Goal: Task Accomplishment & Management: Manage account settings

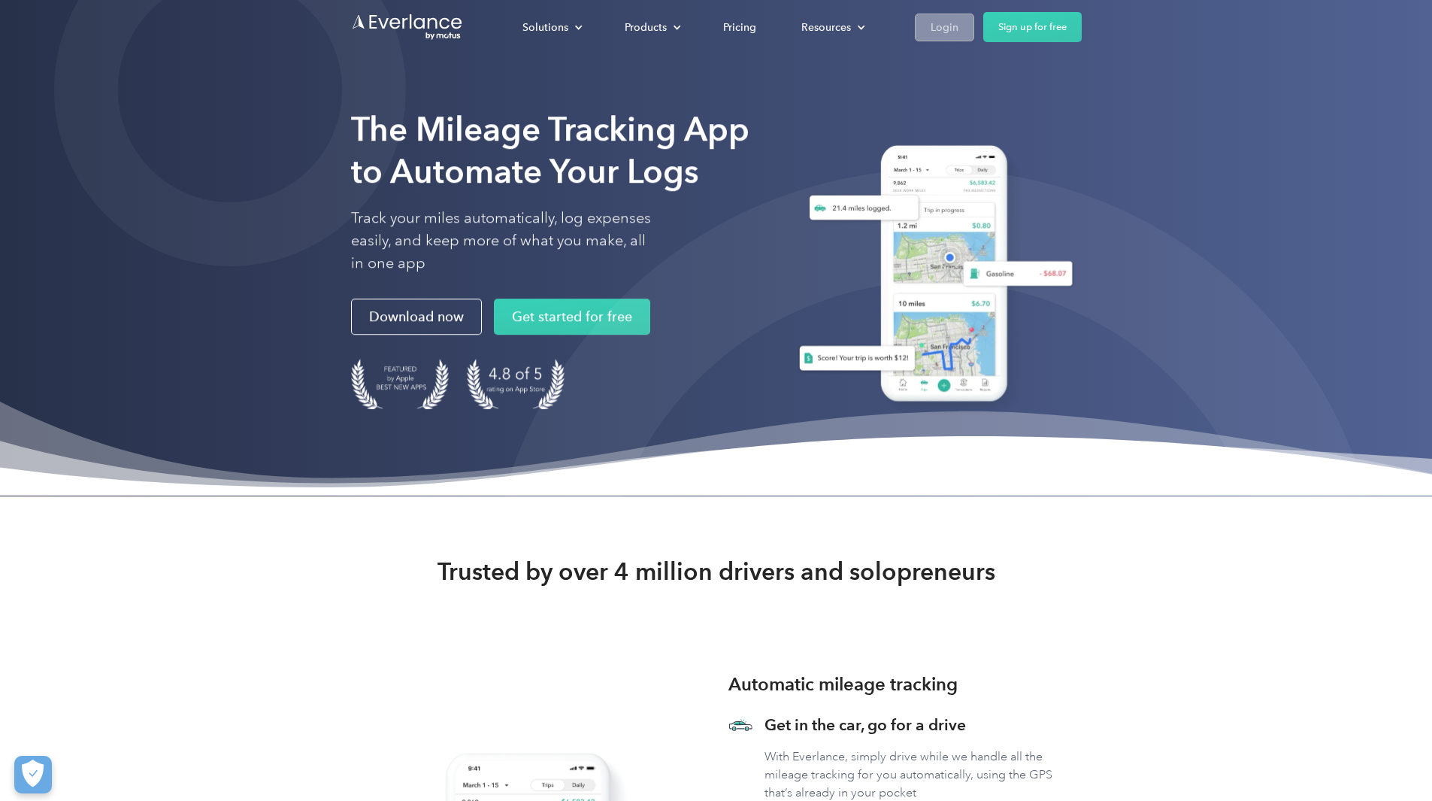
click at [959, 20] on div "Login" at bounding box center [945, 27] width 28 height 19
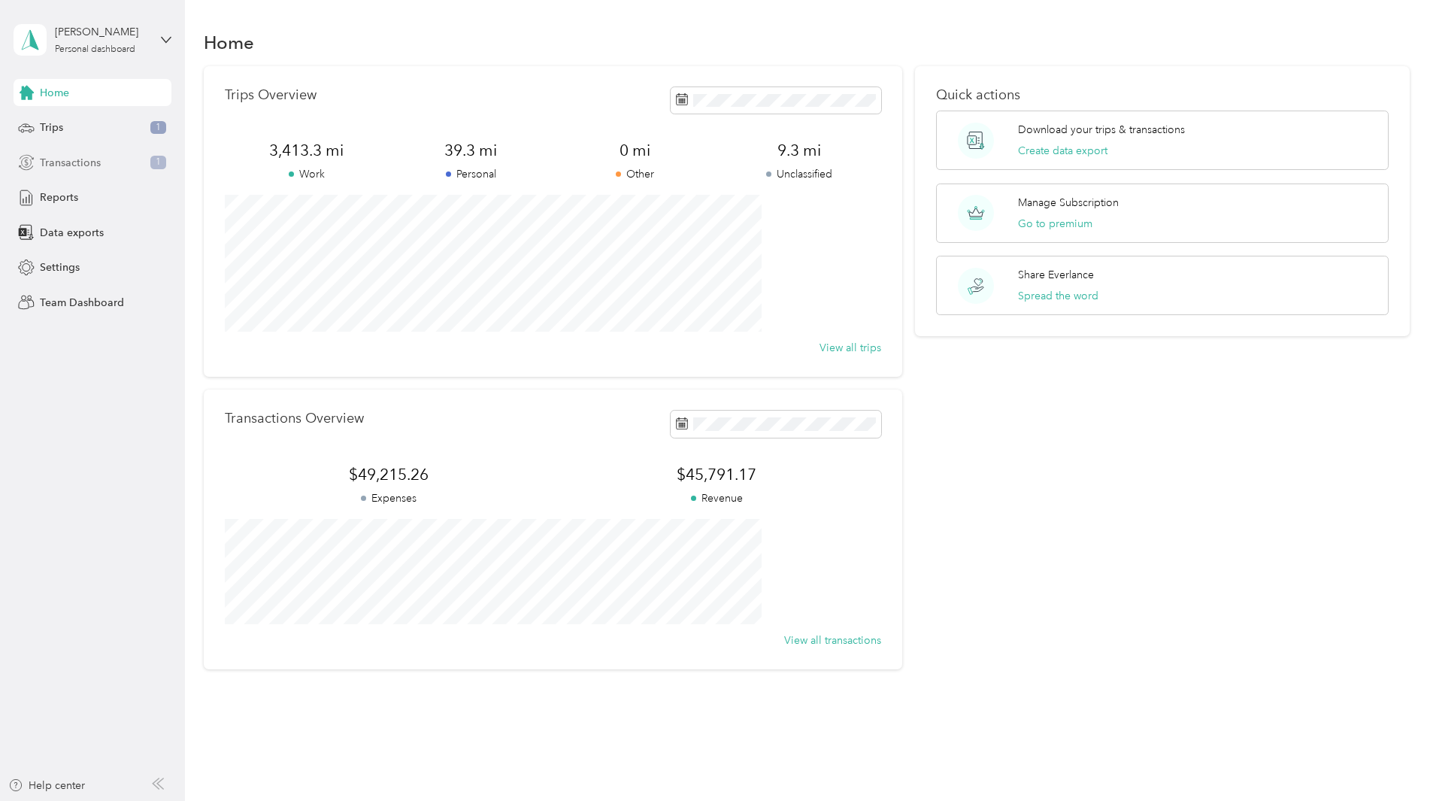
click at [89, 160] on span "Transactions" at bounding box center [70, 163] width 61 height 16
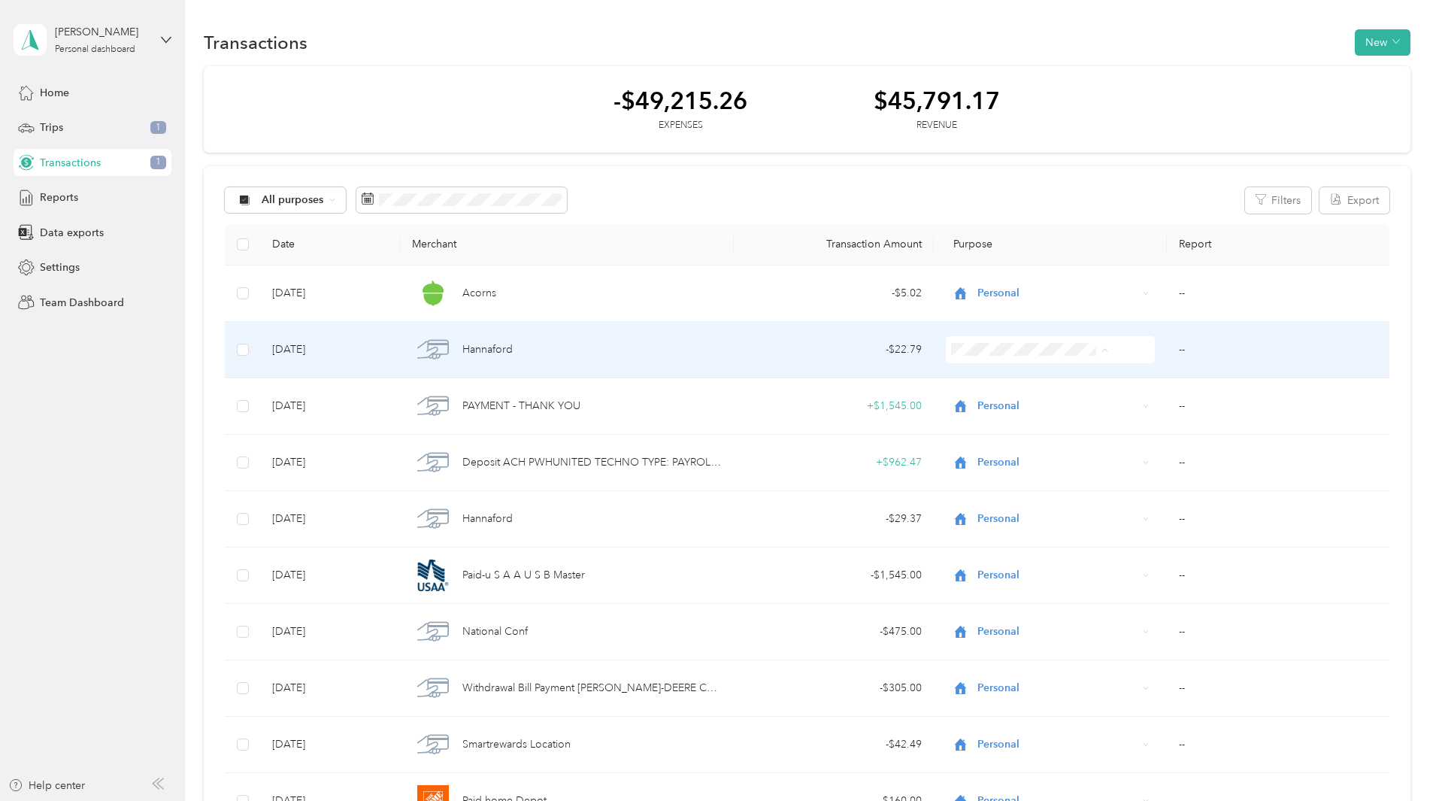
click at [1005, 401] on span "Personal" at bounding box center [1019, 404] width 120 height 16
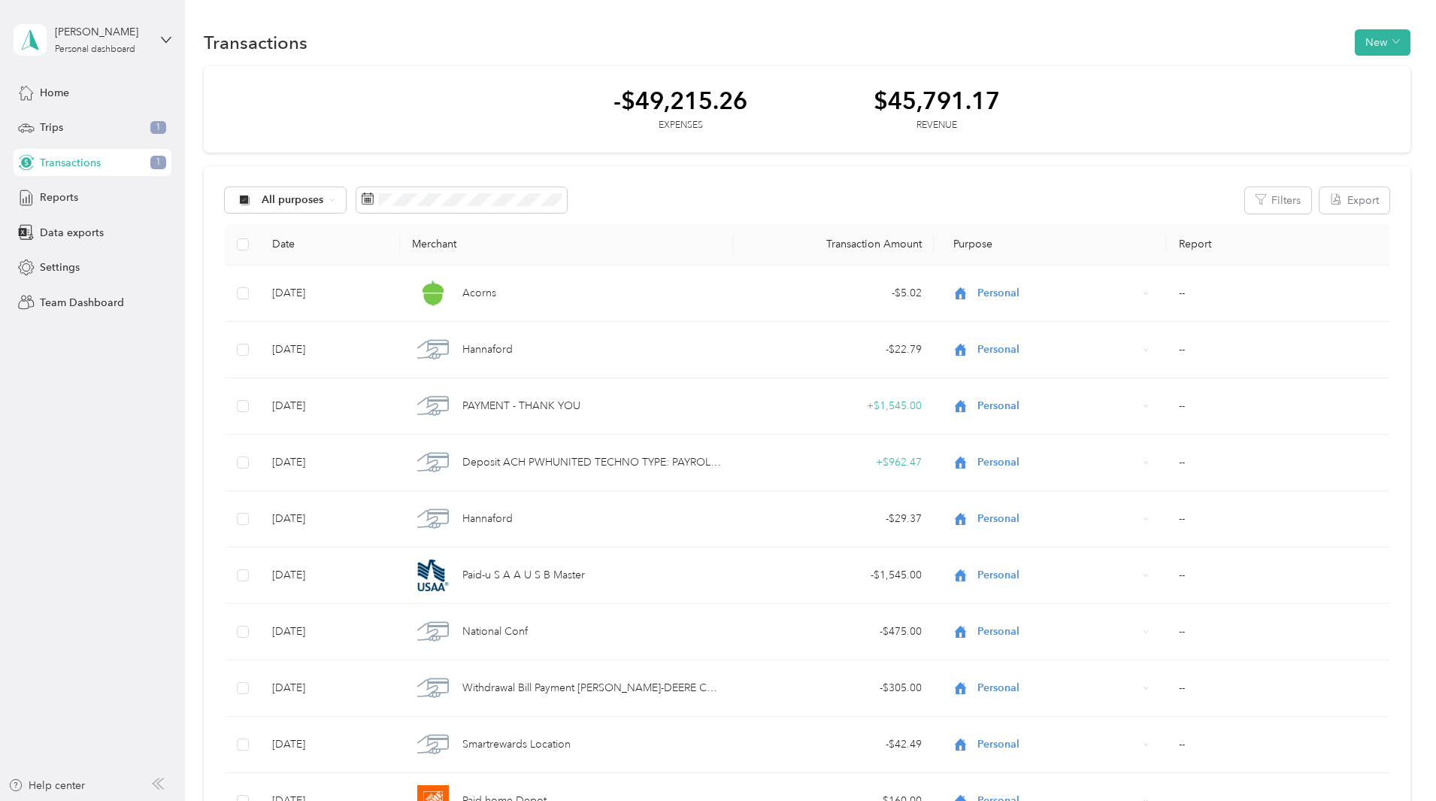
click at [69, 129] on div "Trips 1" at bounding box center [93, 127] width 158 height 27
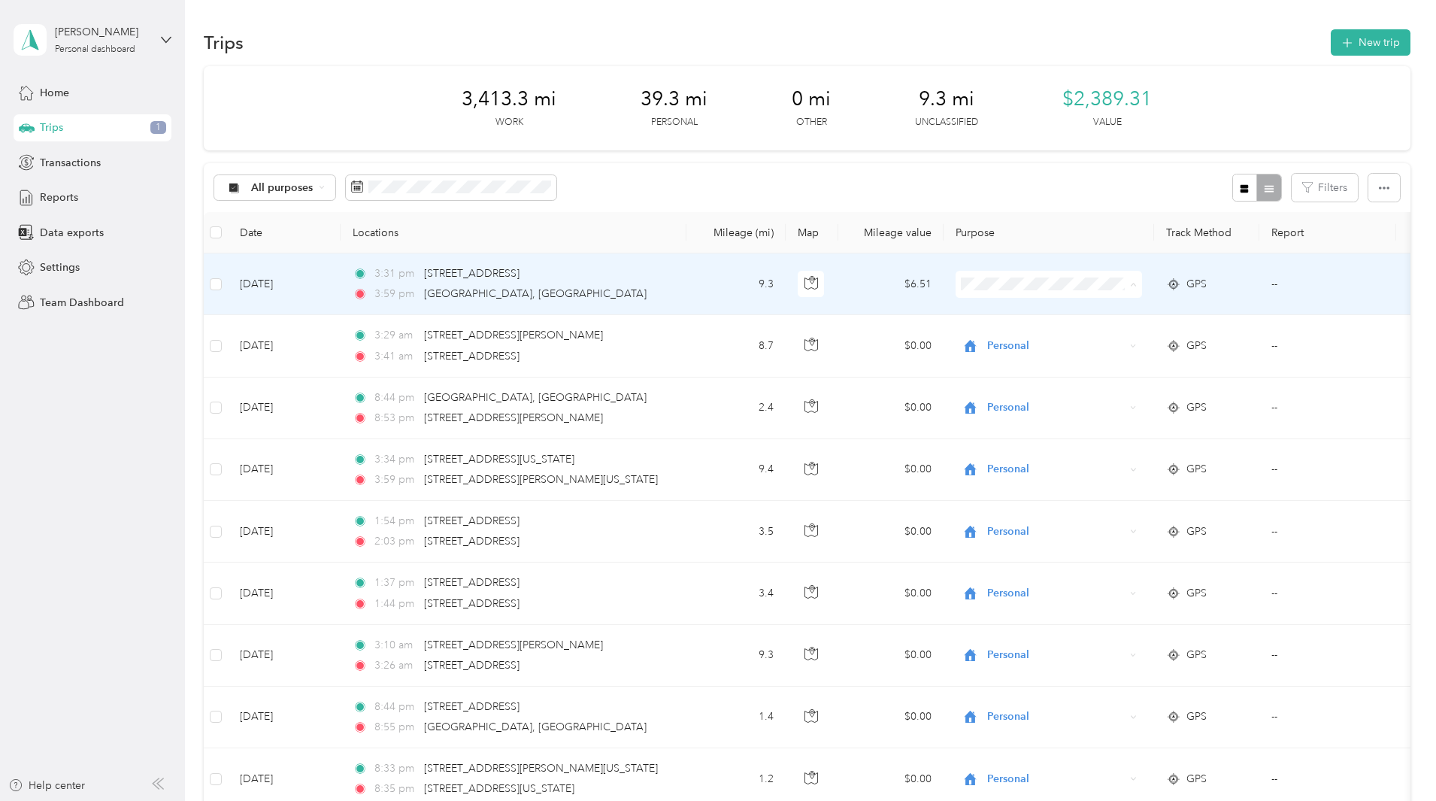
click at [1106, 339] on span "Personal" at bounding box center [1162, 339] width 139 height 16
